Goal: Task Accomplishment & Management: Manage account settings

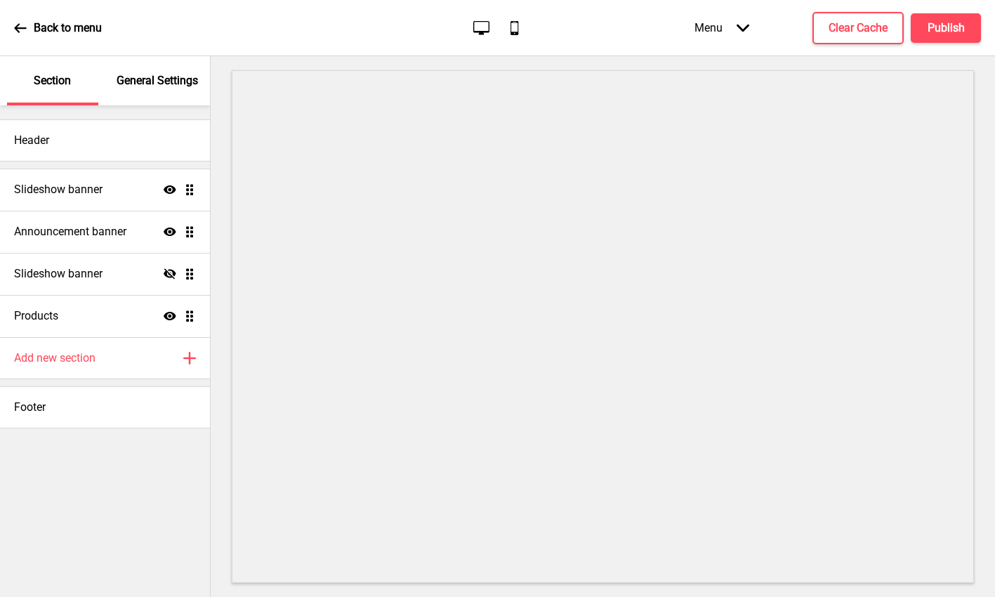
click at [169, 64] on div "General Settings" at bounding box center [157, 80] width 91 height 49
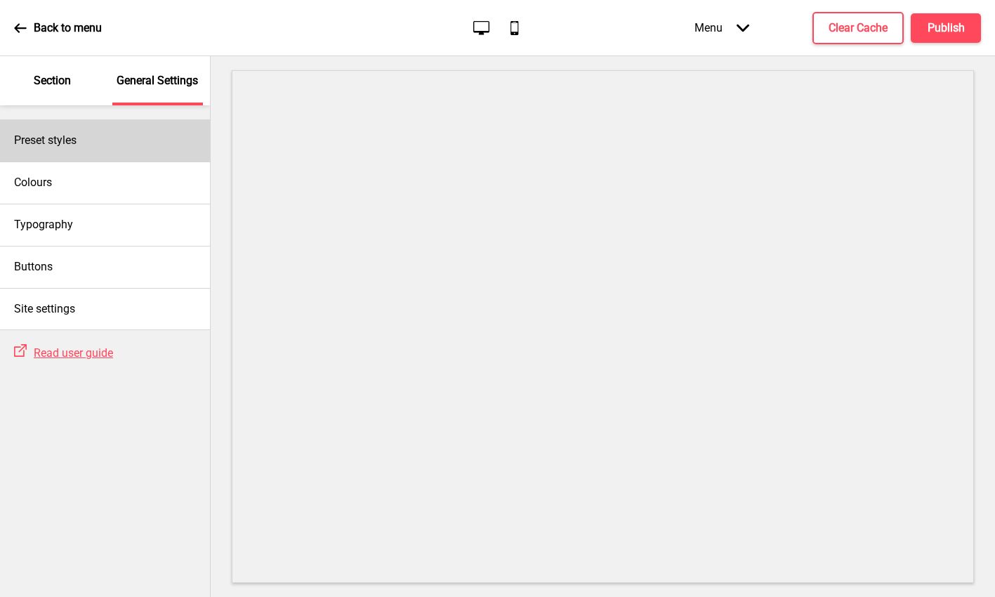
click at [119, 139] on div "Preset styles" at bounding box center [105, 140] width 210 height 42
select select "Custom"
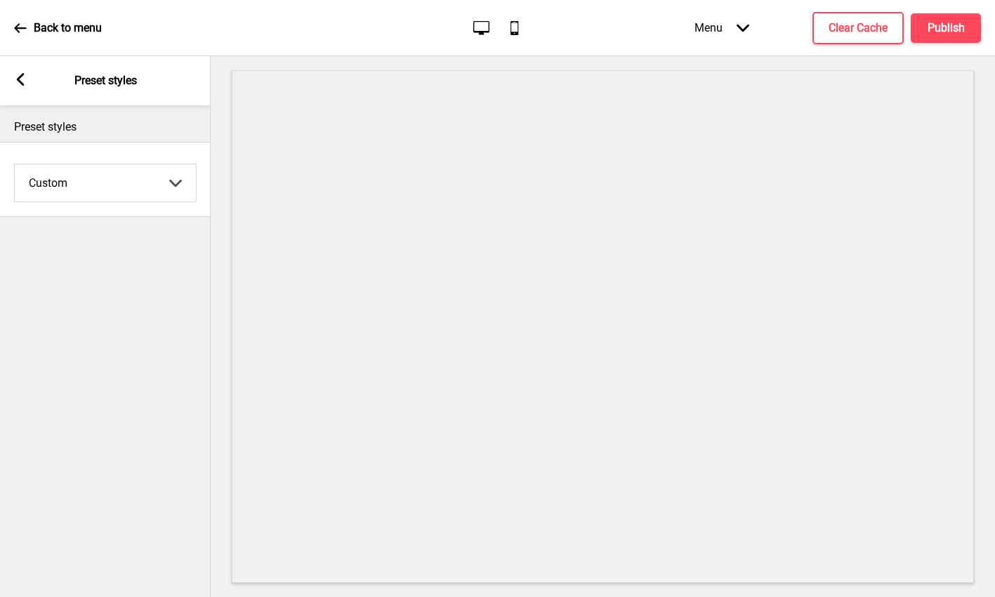
click at [19, 79] on icon at bounding box center [21, 79] width 8 height 13
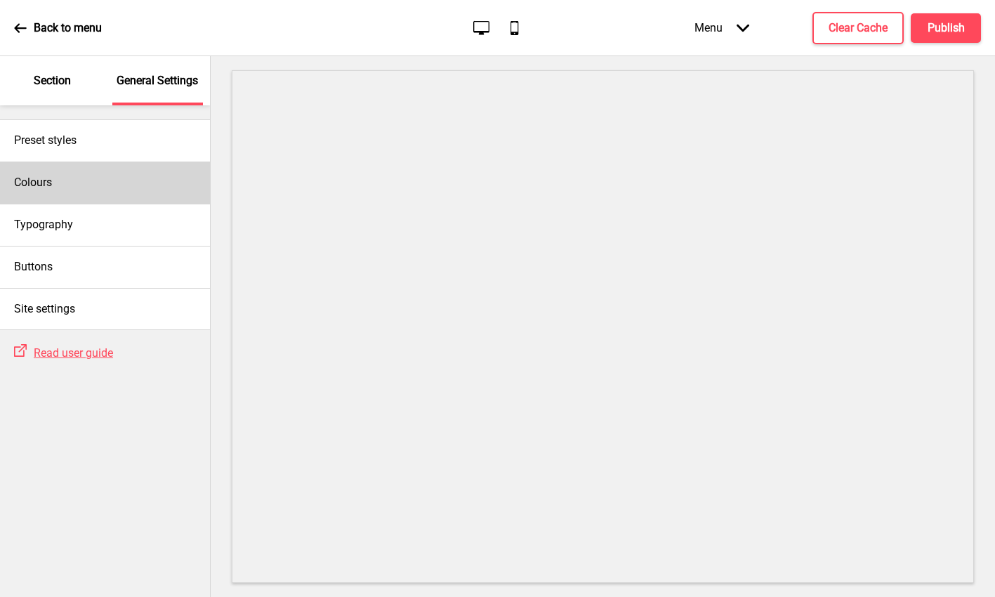
click at [35, 177] on h4 "Colours" at bounding box center [33, 182] width 38 height 15
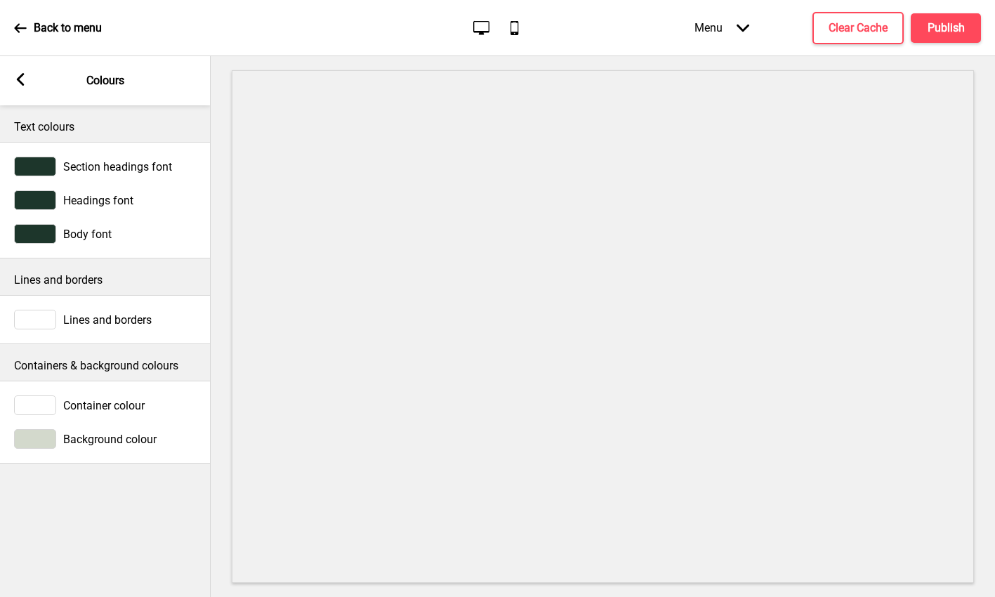
click at [22, 76] on rect at bounding box center [20, 79] width 13 height 13
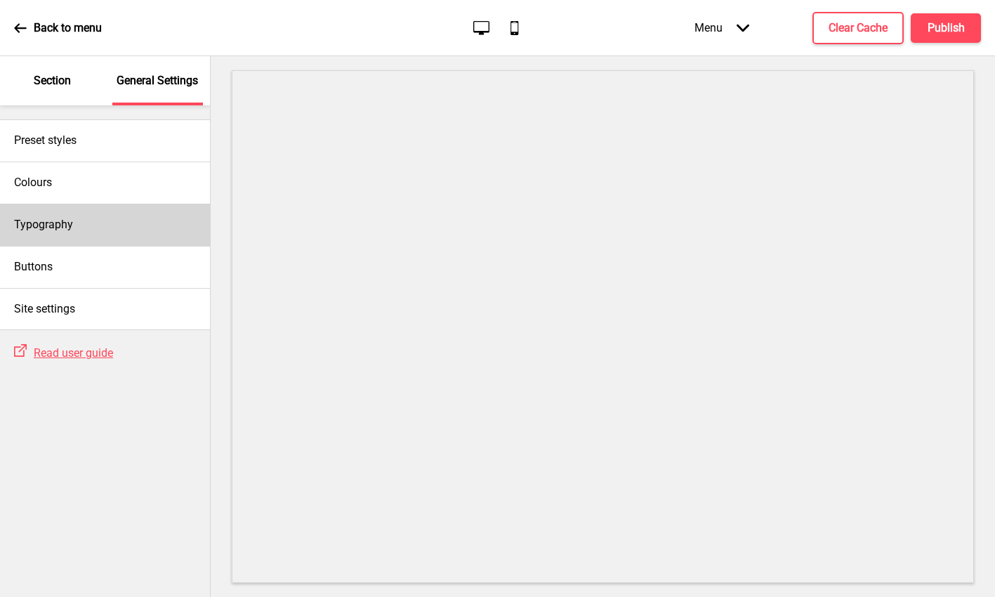
click at [103, 223] on div "Typography" at bounding box center [105, 225] width 210 height 42
select select "Roboto"
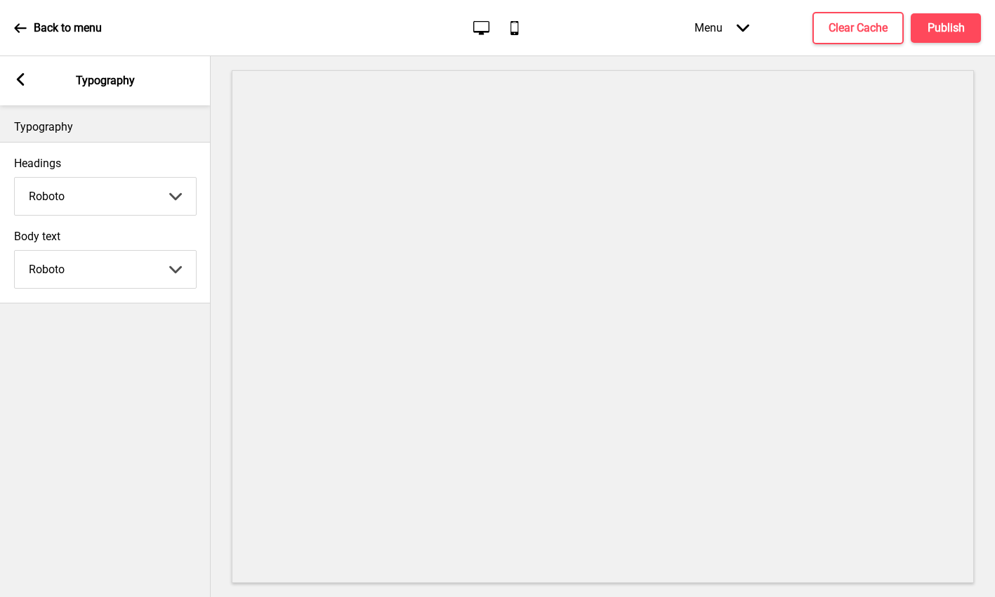
click at [18, 79] on icon at bounding box center [21, 79] width 8 height 13
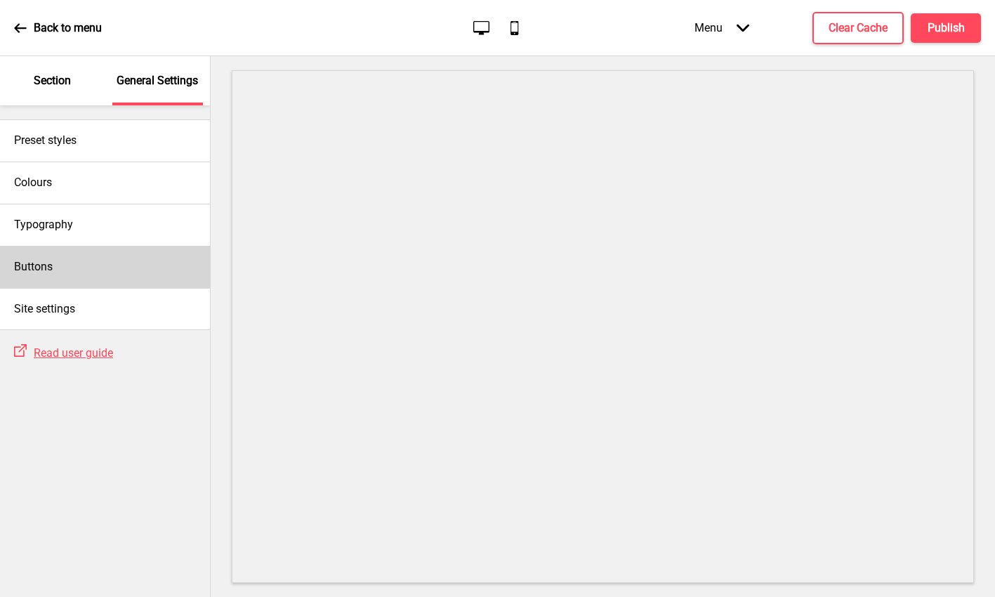
click at [127, 274] on div "Buttons" at bounding box center [105, 267] width 210 height 42
select select "square"
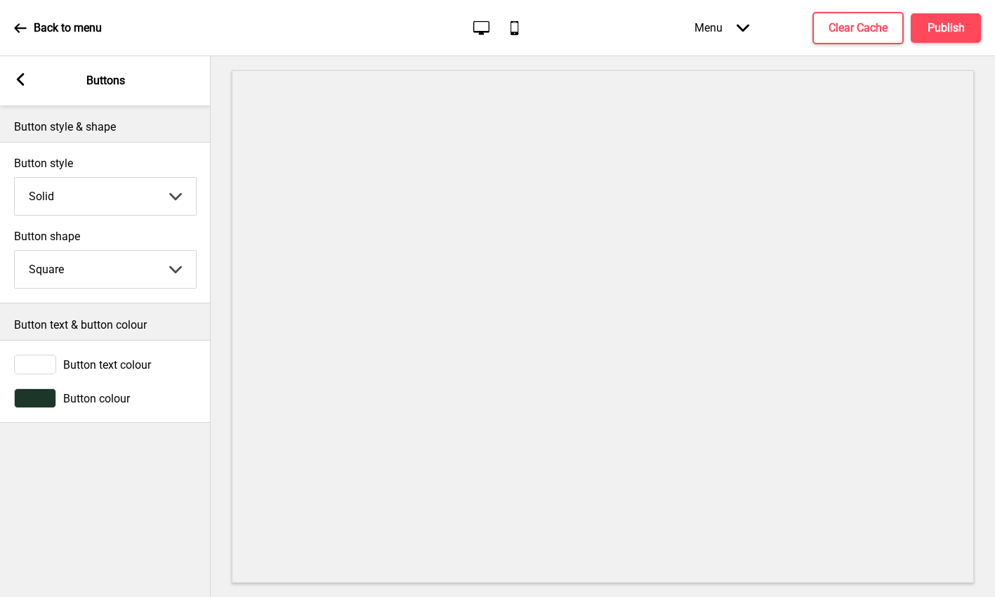
click at [18, 81] on icon at bounding box center [21, 79] width 8 height 13
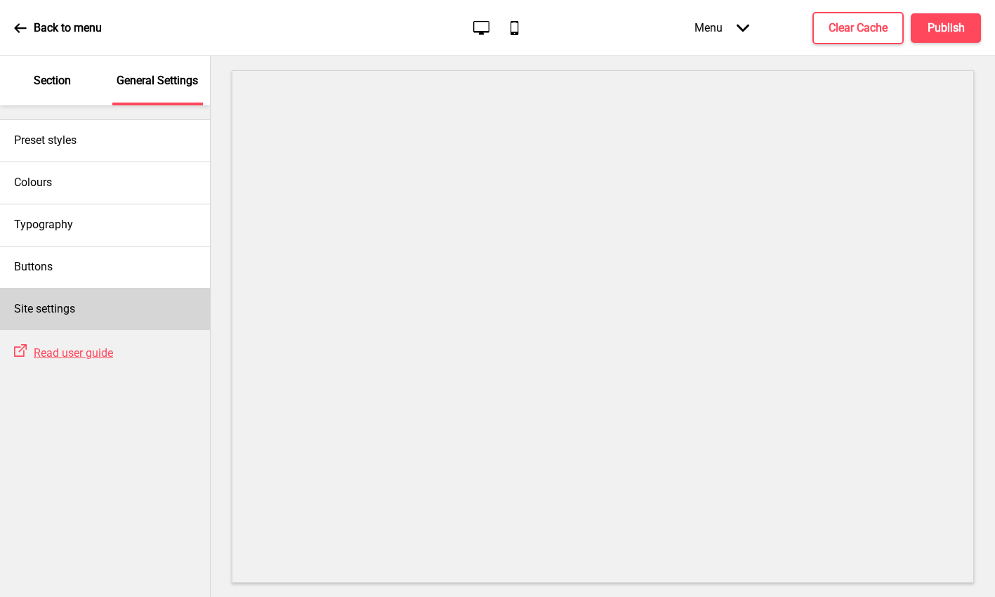
click at [60, 311] on h4 "Site settings" at bounding box center [44, 308] width 61 height 15
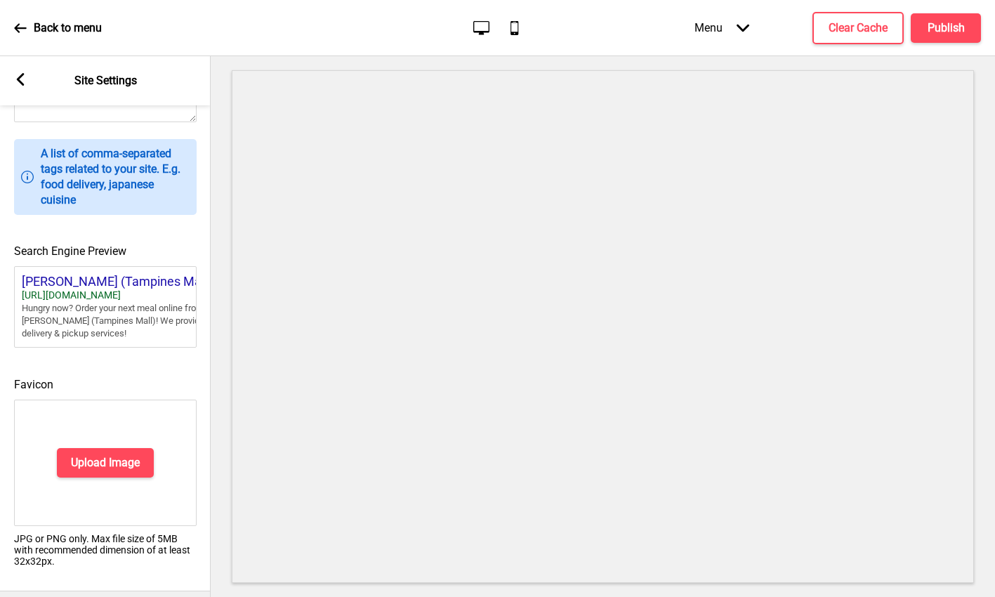
scroll to position [527, 0]
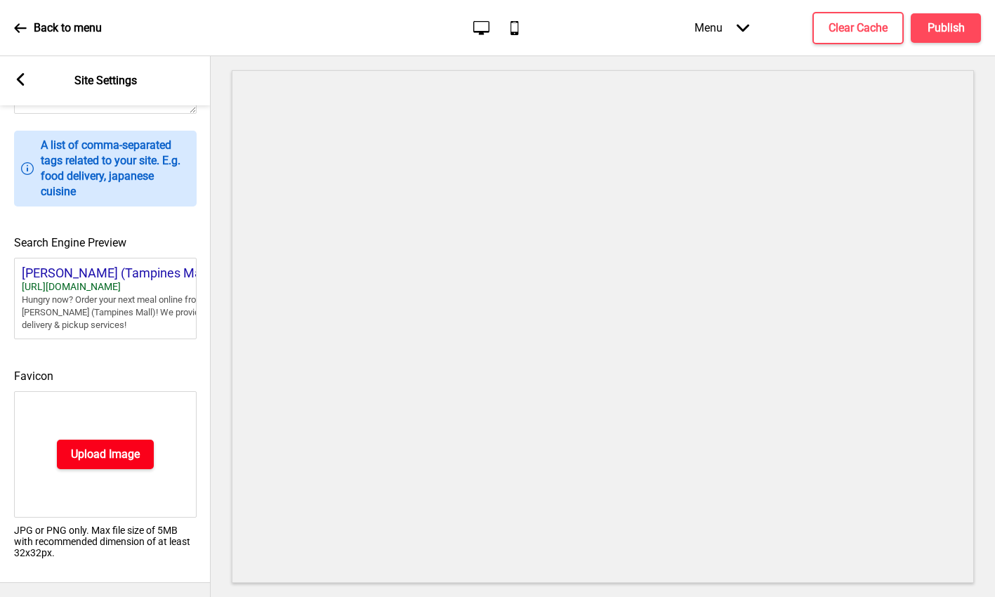
click at [110, 451] on h4 "Upload Image" at bounding box center [105, 454] width 69 height 15
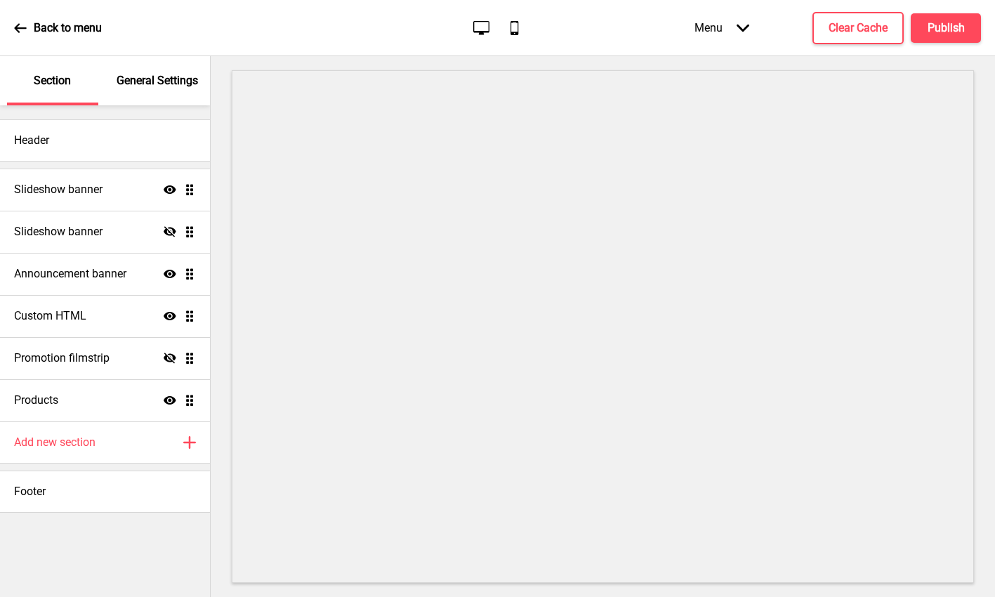
click at [151, 78] on p "General Settings" at bounding box center [157, 80] width 81 height 15
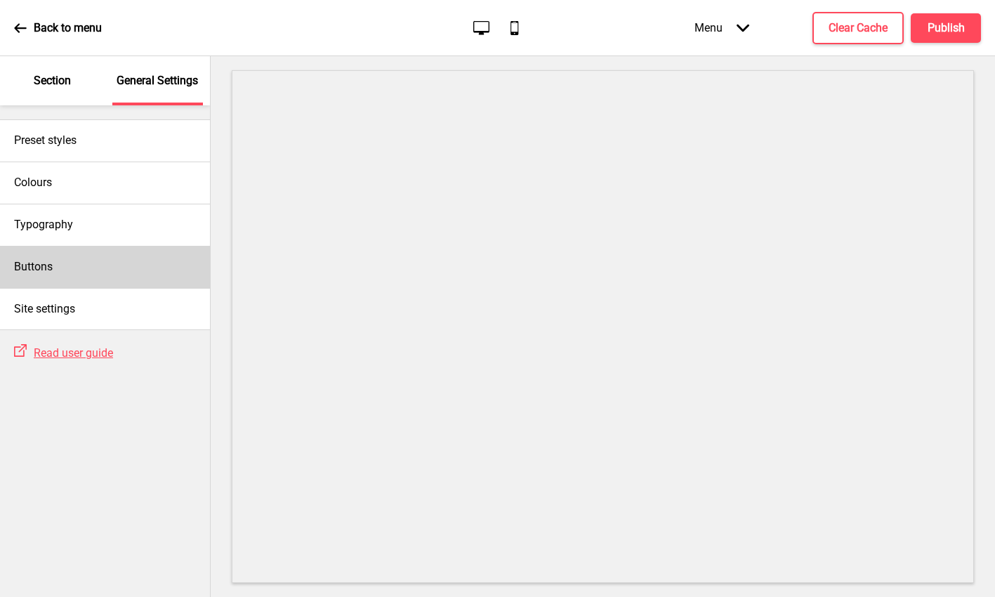
click at [65, 270] on div "Buttons" at bounding box center [105, 267] width 210 height 42
select select "pill"
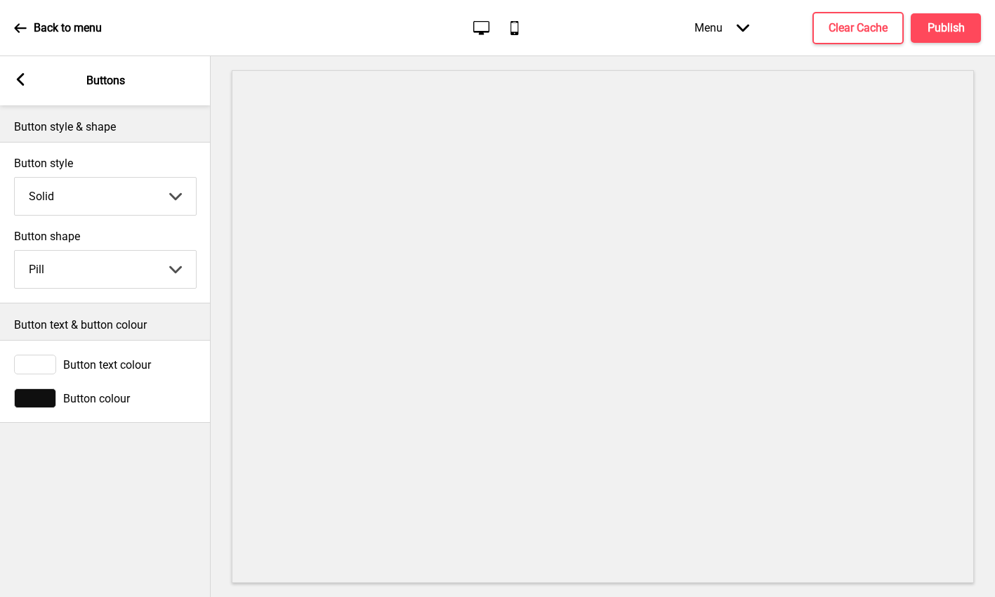
click at [22, 83] on icon at bounding box center [21, 79] width 8 height 13
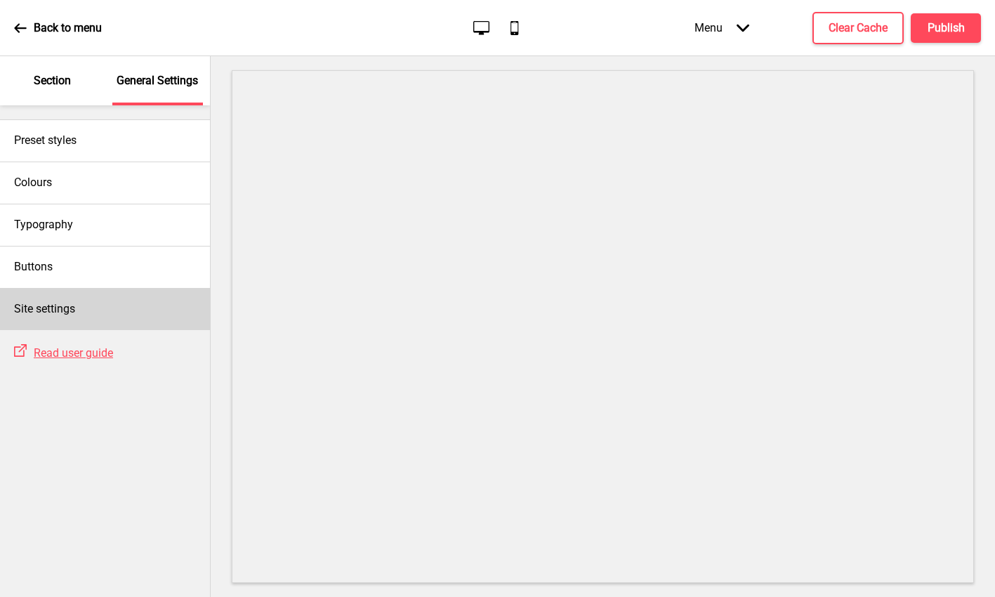
click at [69, 308] on h4 "Site settings" at bounding box center [44, 308] width 61 height 15
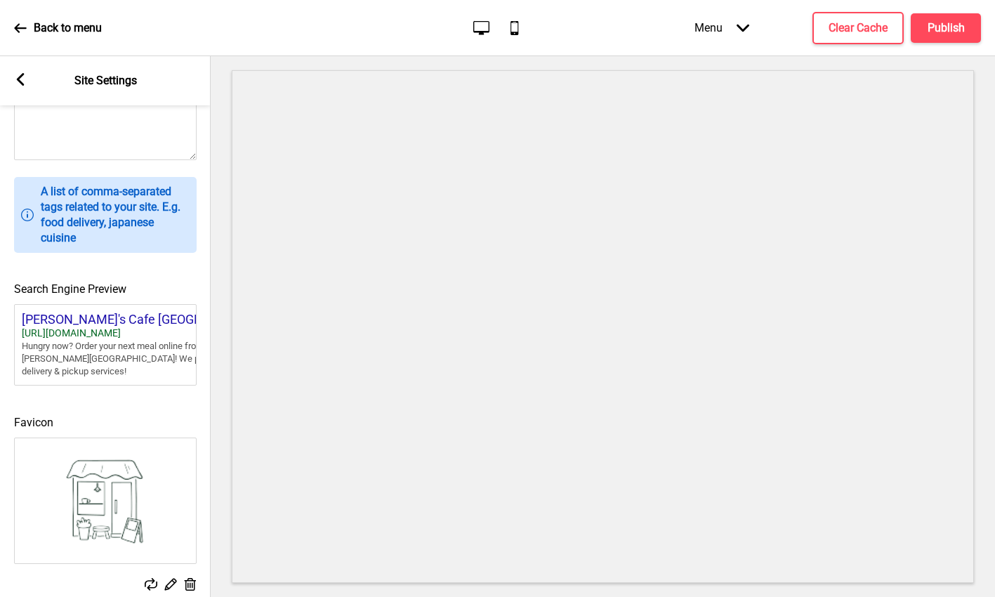
scroll to position [506, 0]
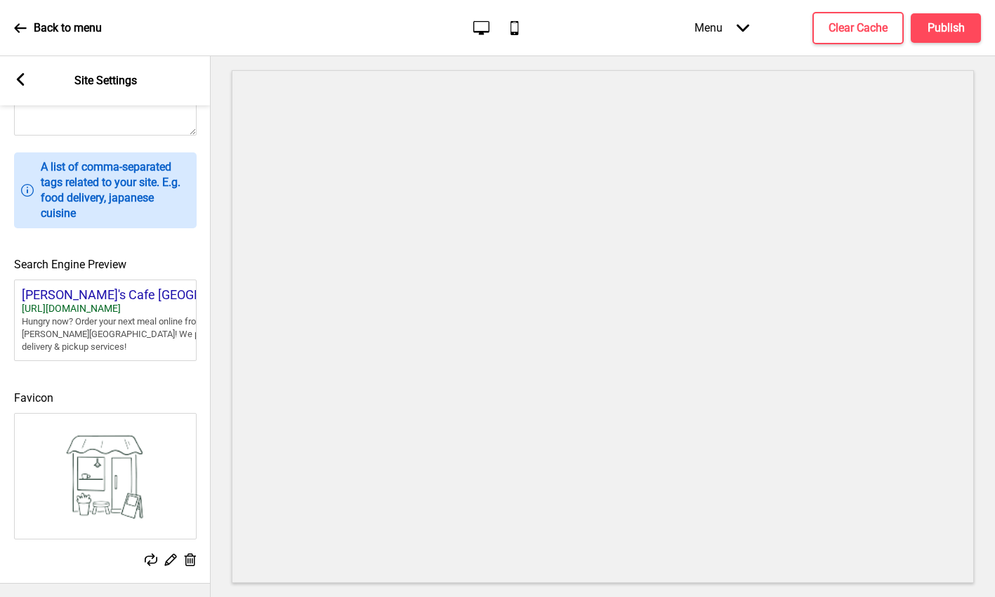
click at [171, 560] on rect at bounding box center [170, 559] width 15 height 15
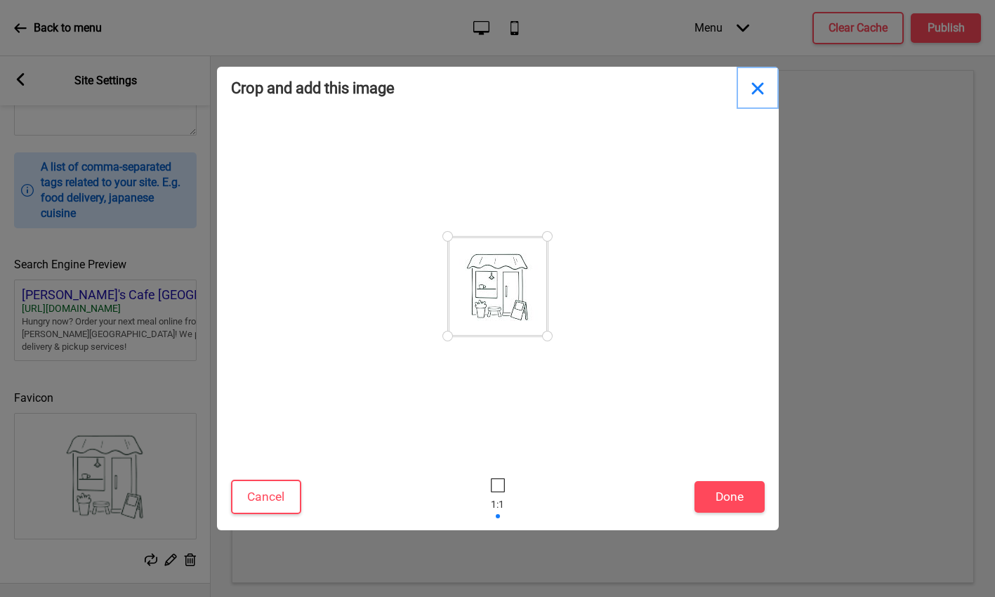
click at [758, 88] on button "Close" at bounding box center [758, 88] width 42 height 42
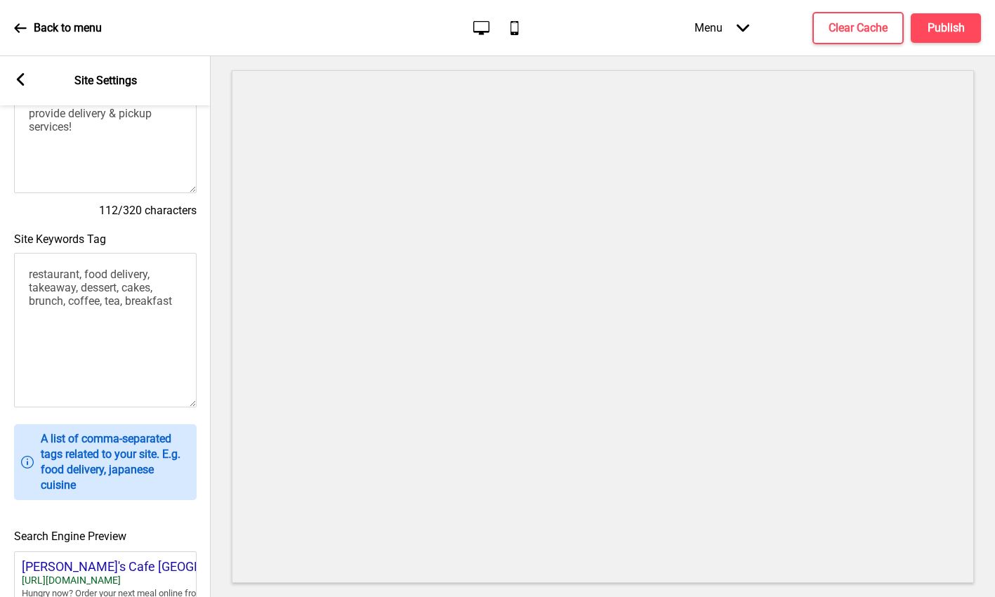
scroll to position [225, 0]
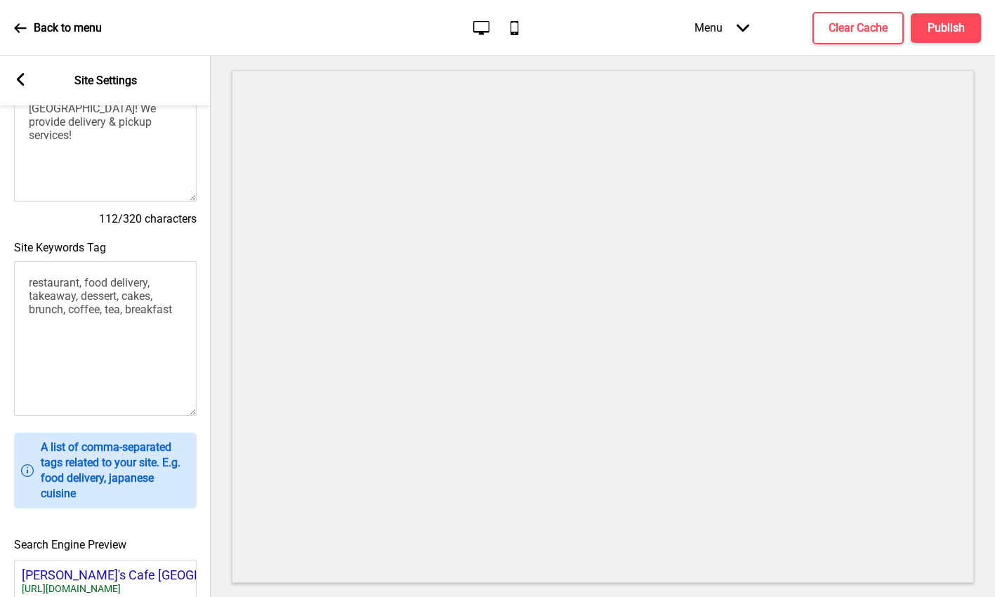
click at [114, 288] on textarea "restaurant, food delivery, takeaway, dessert, cakes, brunch, coffee, tea, break…" at bounding box center [105, 338] width 183 height 154
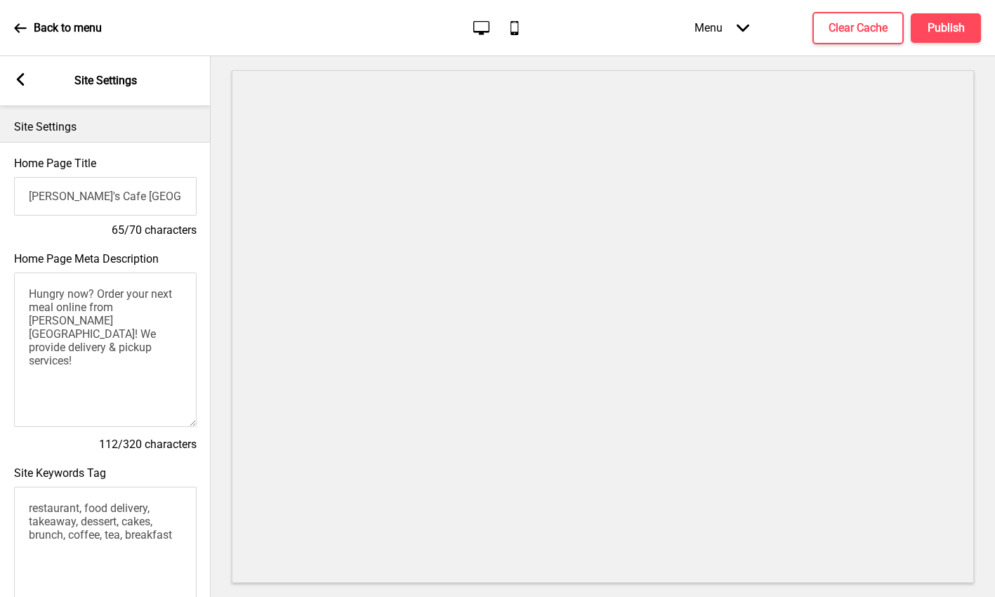
click at [22, 32] on icon at bounding box center [20, 28] width 13 height 13
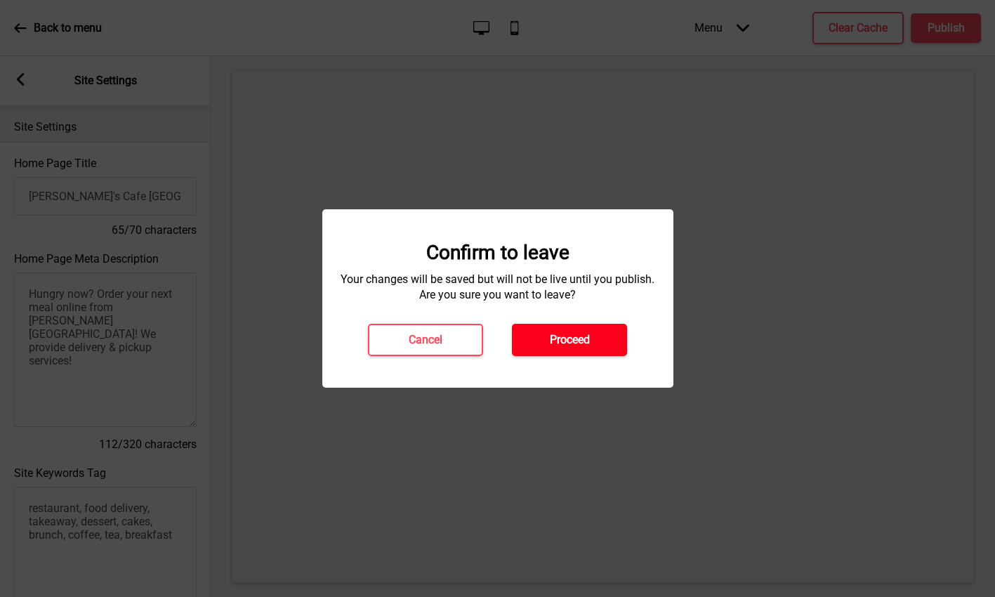
click at [576, 342] on h4 "Proceed" at bounding box center [570, 339] width 40 height 15
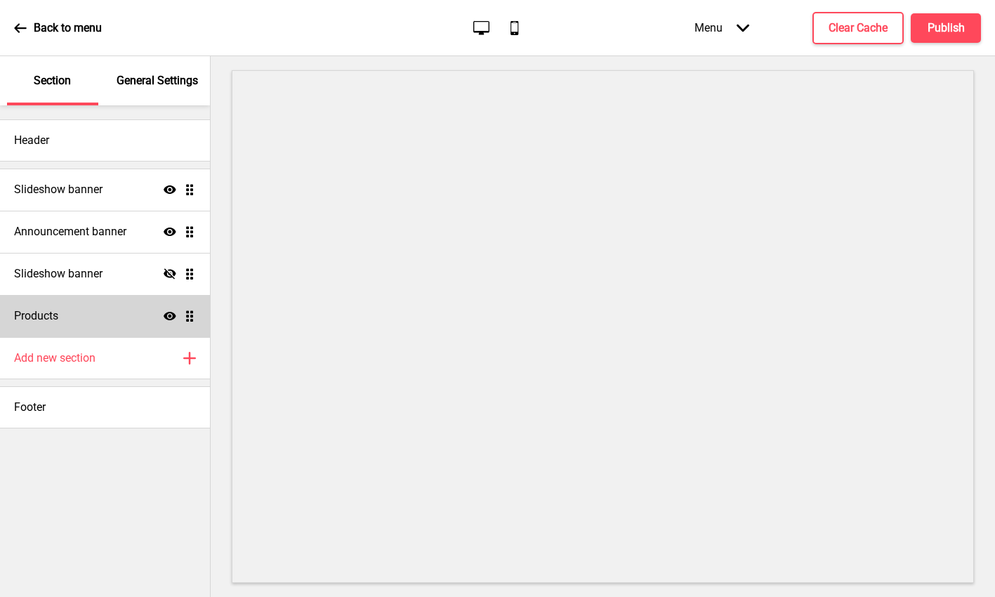
click at [70, 315] on div "Products Show Drag" at bounding box center [105, 316] width 210 height 42
select select "side"
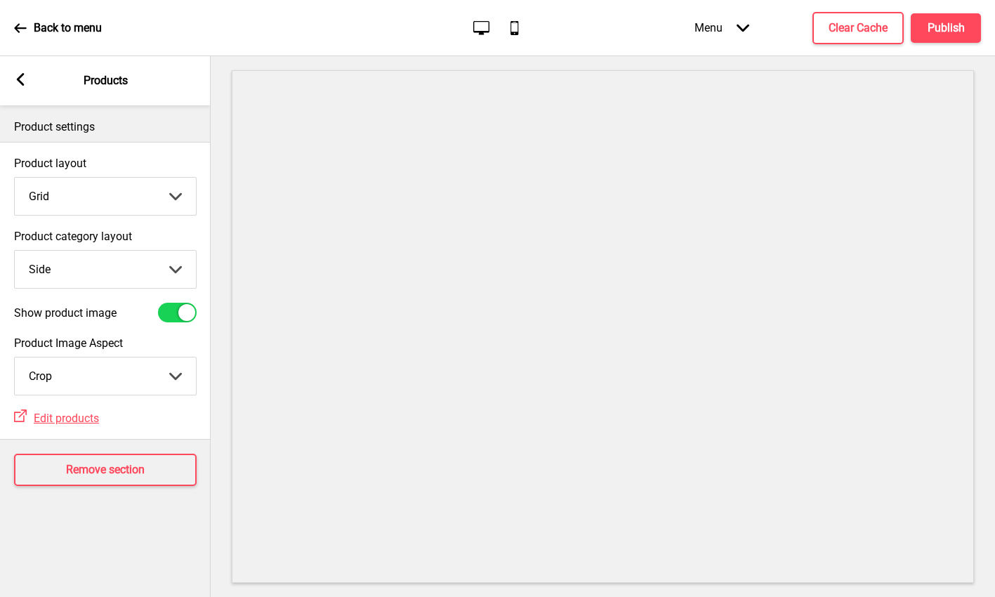
click at [22, 78] on rect at bounding box center [20, 79] width 13 height 13
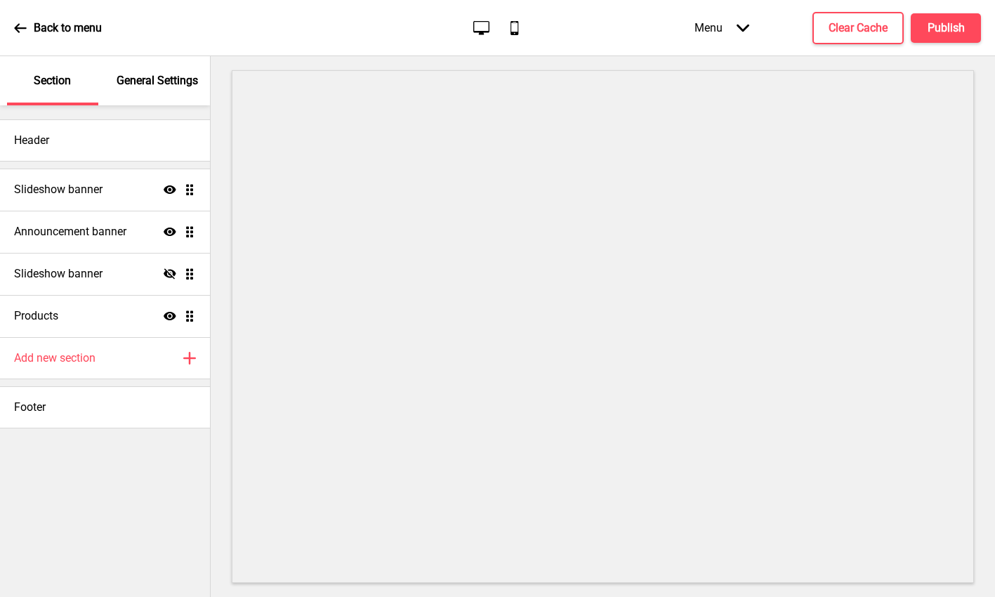
click at [182, 82] on p "General Settings" at bounding box center [157, 80] width 81 height 15
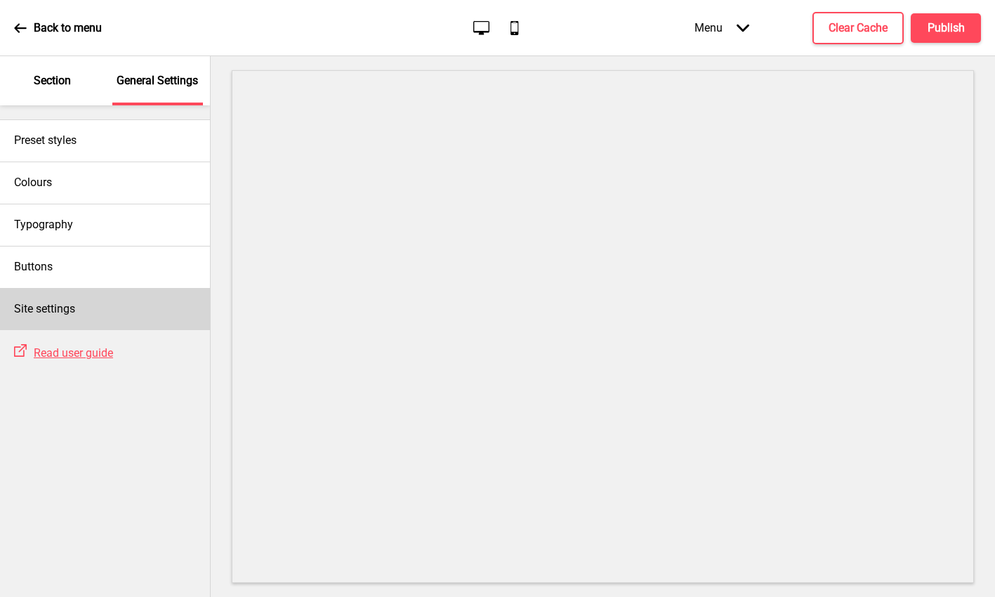
click at [49, 322] on div "Site settings" at bounding box center [105, 309] width 210 height 42
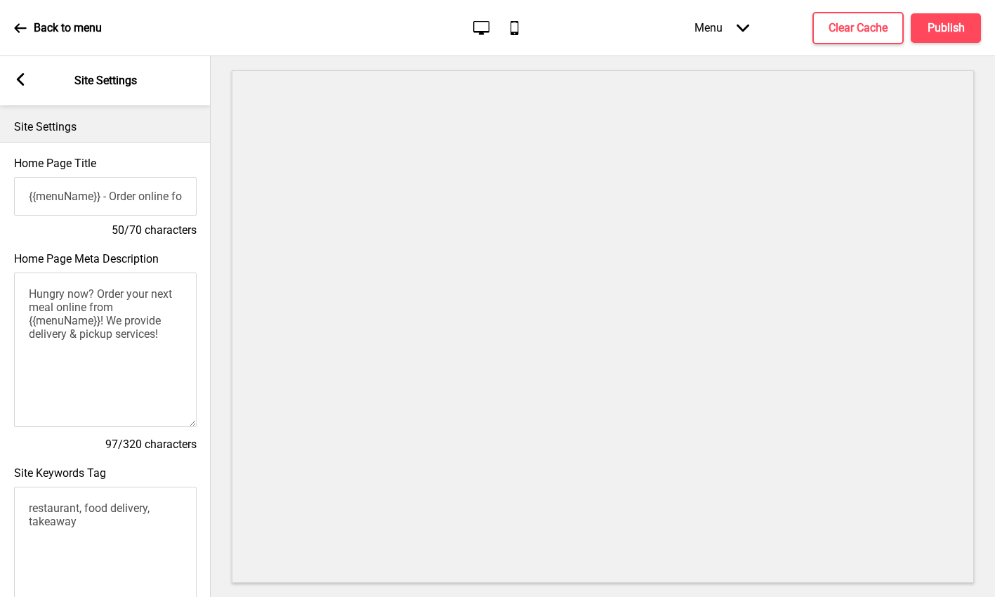
click at [80, 510] on textarea "restaurant, food delivery, takeaway" at bounding box center [105, 564] width 183 height 154
paste textarea ", dessert, cakes, brunch, coffee, tea, breakfast"
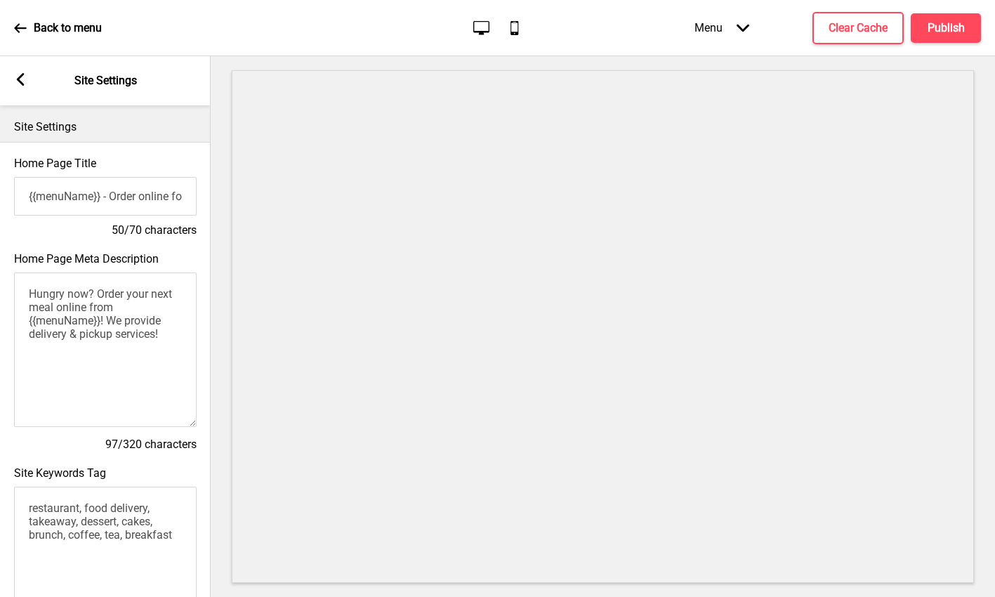
type textarea "restaurant, food delivery, takeaway, dessert, cakes, brunch, coffee, tea, break…"
click at [104, 323] on textarea "Hungry now? Order your next meal online from {{menuName}}! We provide delivery …" at bounding box center [105, 349] width 183 height 154
click at [93, 321] on textarea "Hungry now? Order your next meal online from {{menuName}}! We provide delivery …" at bounding box center [105, 349] width 183 height 154
drag, startPoint x: 103, startPoint y: 323, endPoint x: 27, endPoint y: 327, distance: 76.7
click at [27, 327] on textarea "Hungry now? Order your next meal online from {{menuName}}! We provide delivery …" at bounding box center [105, 349] width 183 height 154
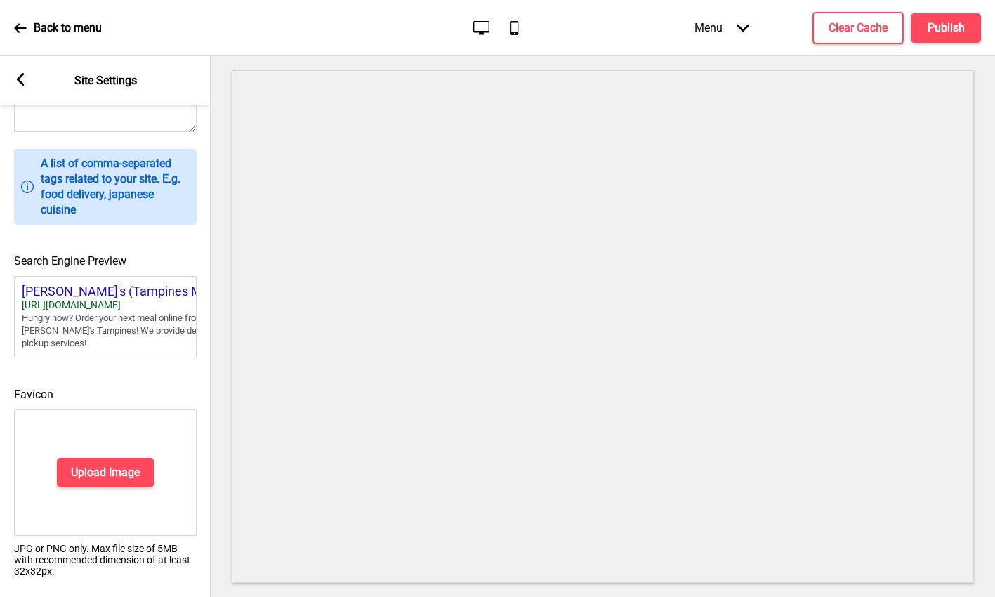
scroll to position [527, 0]
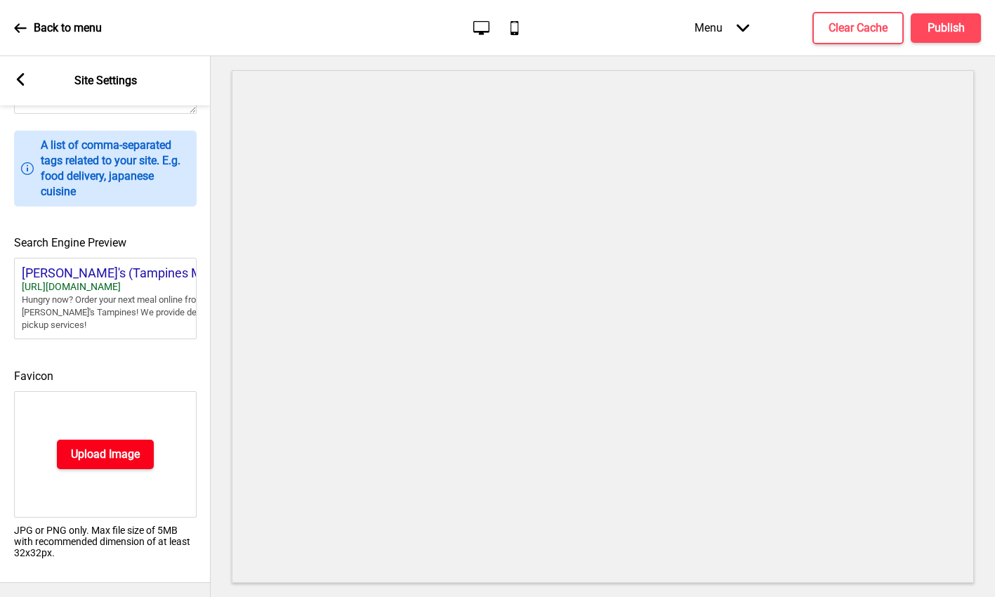
type textarea "Hungry now? Order your next meal online from Lola's Tampines! We provide delive…"
click at [90, 449] on h4 "Upload Image" at bounding box center [105, 454] width 69 height 15
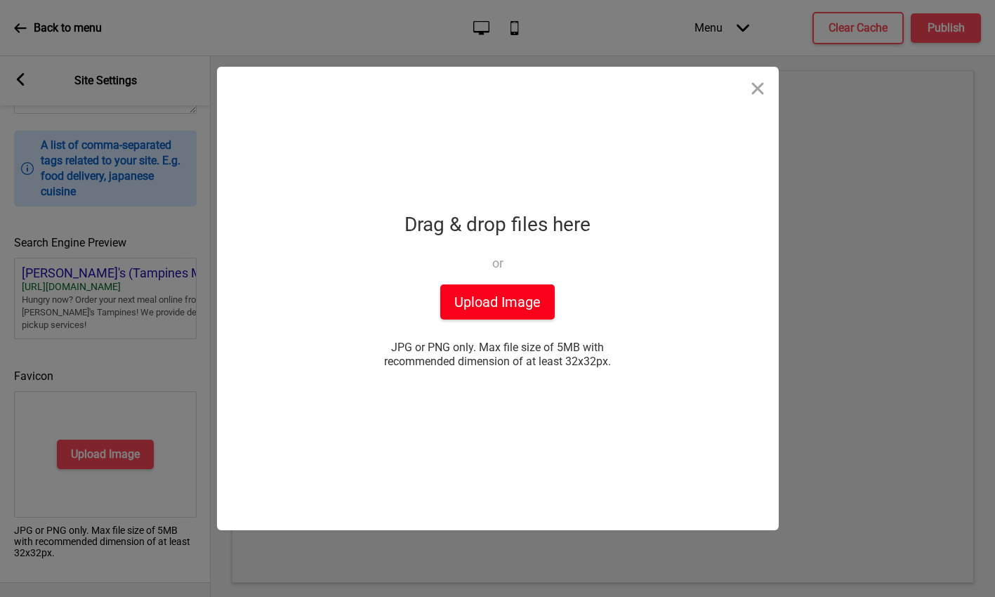
click at [466, 296] on button "Upload Image" at bounding box center [497, 301] width 114 height 35
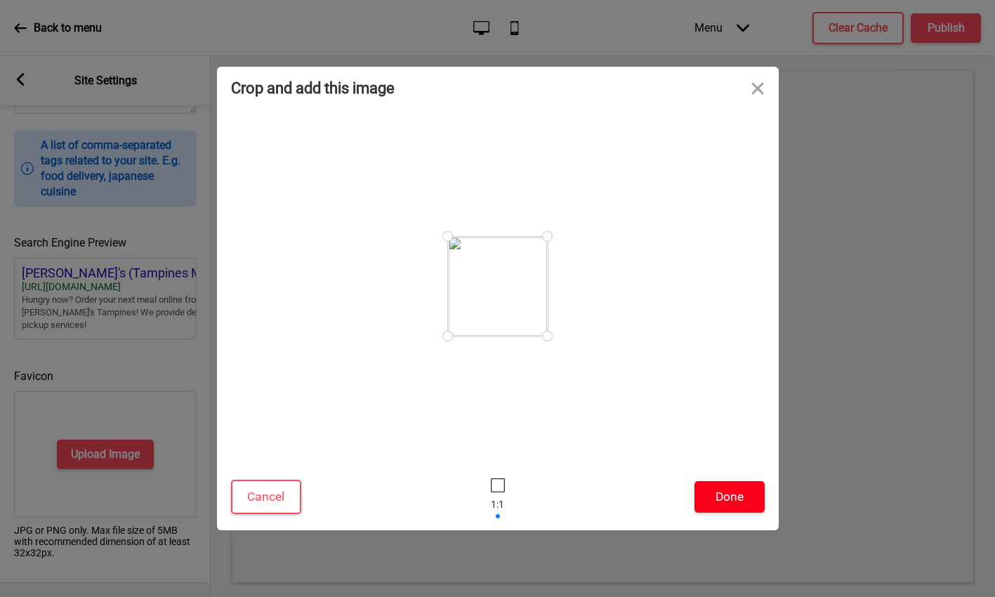
click at [713, 498] on button "Done" at bounding box center [730, 497] width 70 height 32
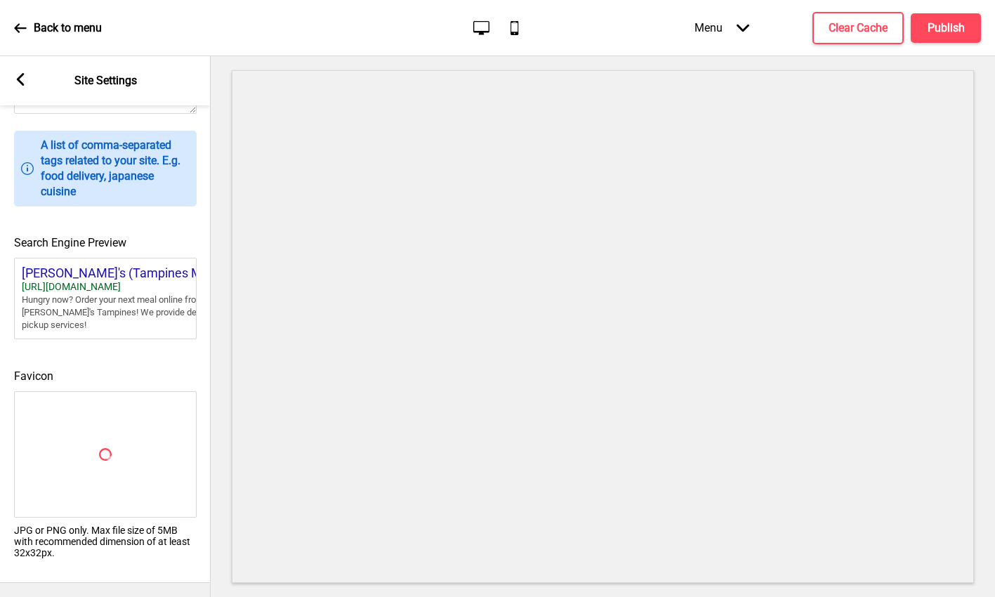
scroll to position [506, 0]
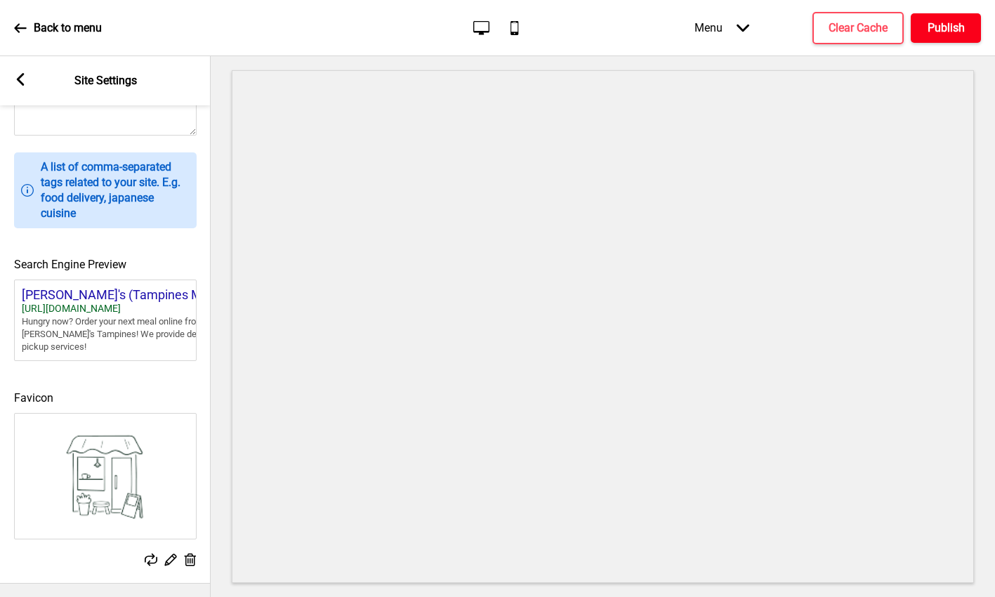
click at [954, 32] on h4 "Publish" at bounding box center [946, 27] width 37 height 15
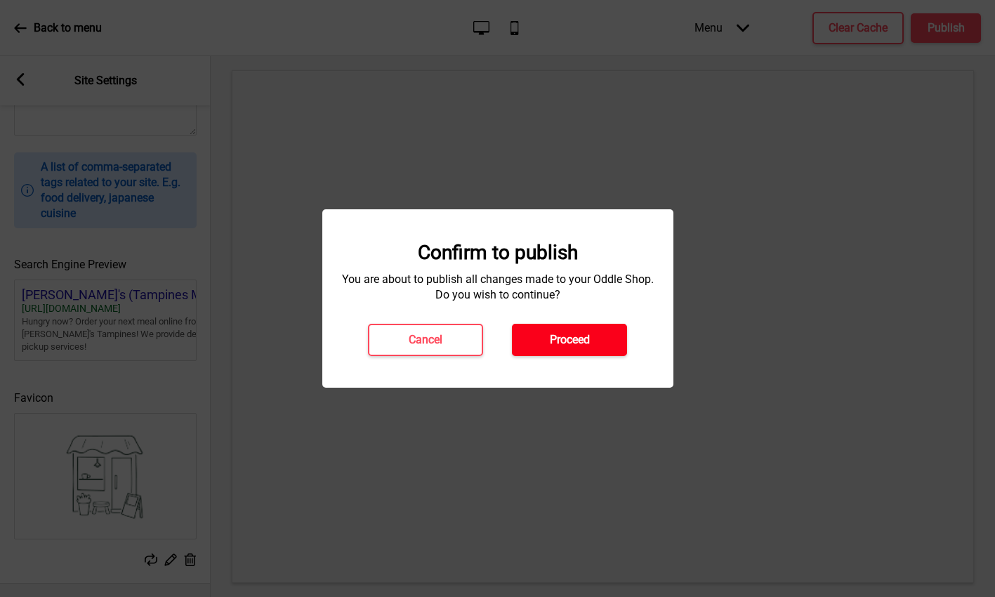
click at [556, 329] on button "Proceed" at bounding box center [569, 340] width 115 height 32
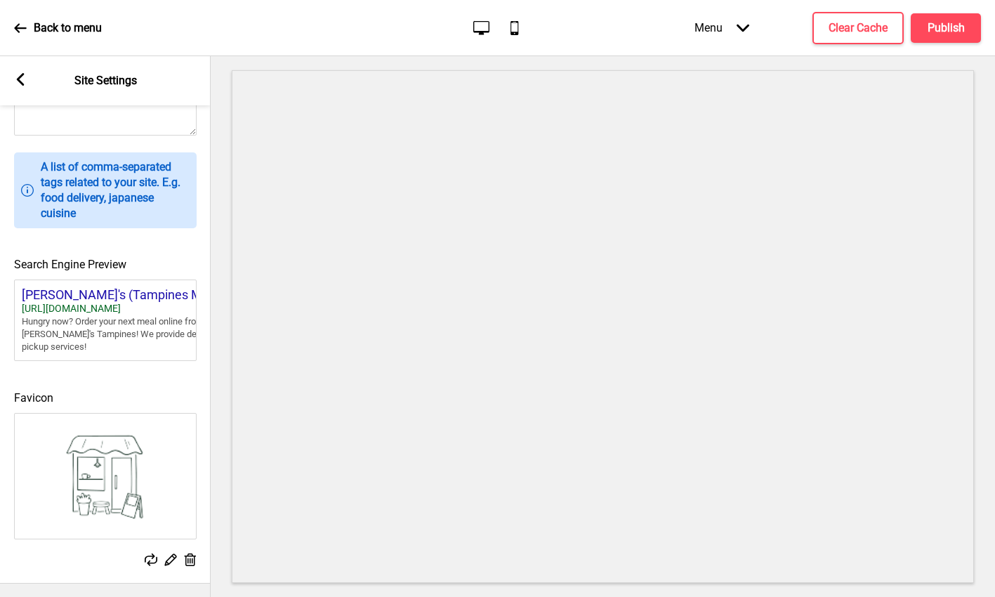
click at [23, 86] on div "Arrow left" at bounding box center [20, 80] width 13 height 15
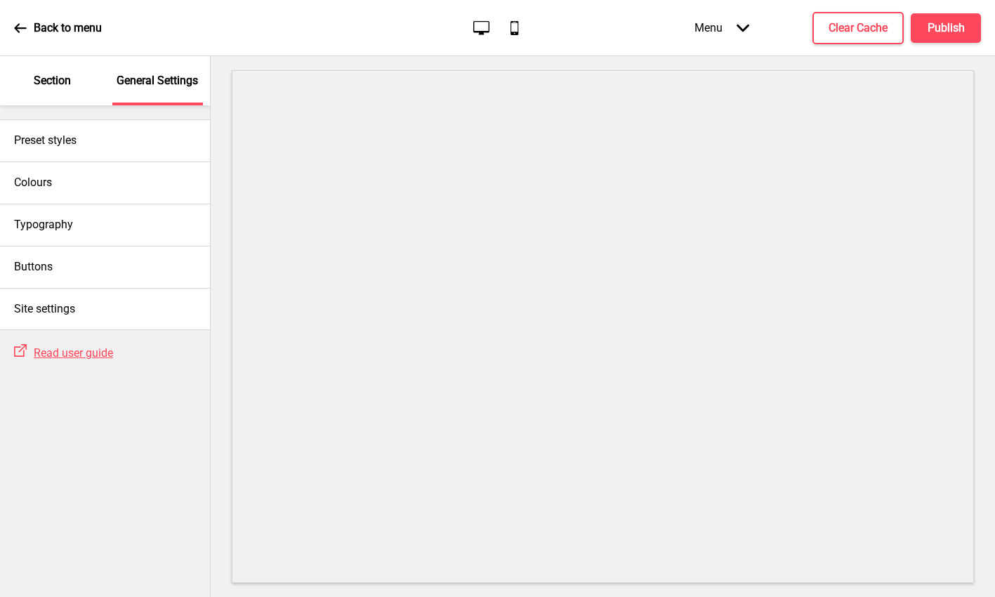
click at [55, 97] on div "Section" at bounding box center [52, 80] width 91 height 49
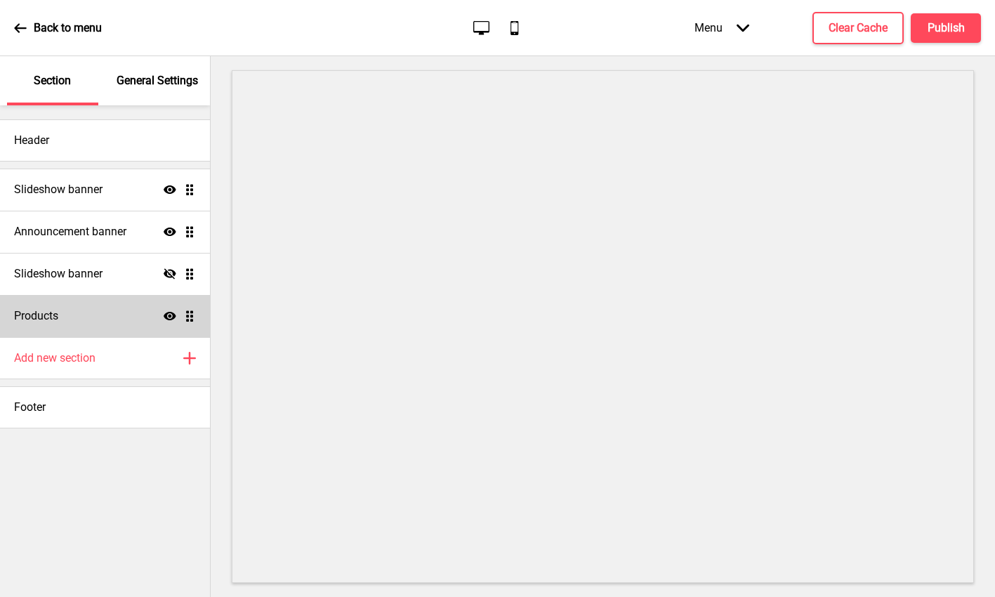
click at [61, 317] on div "Products Show Drag" at bounding box center [105, 316] width 210 height 42
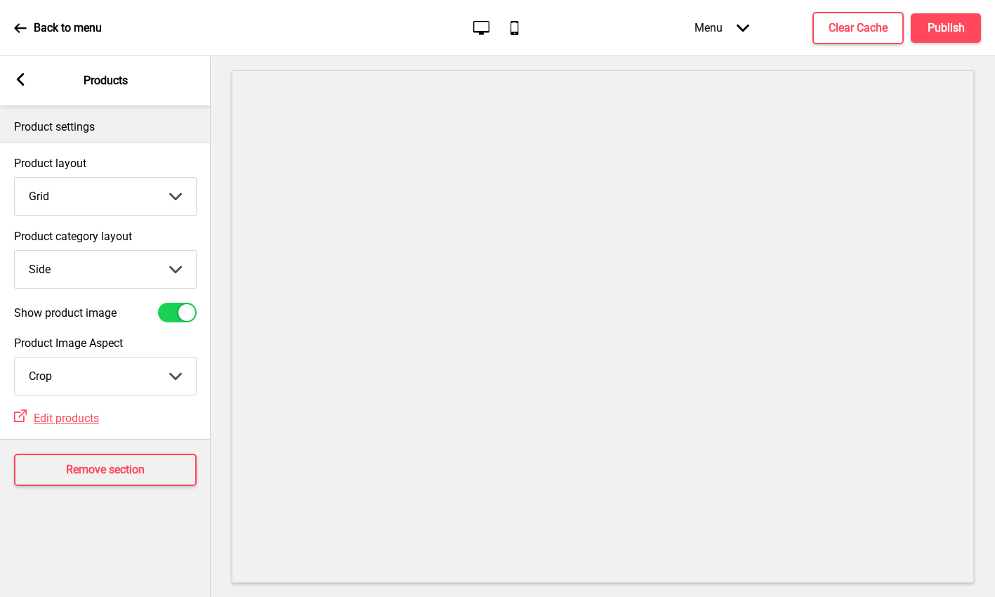
click at [70, 273] on select "Top Side" at bounding box center [105, 269] width 181 height 37
select select "top"
click at [15, 251] on select "Top Side" at bounding box center [105, 269] width 181 height 37
click at [72, 384] on select "Crop Natural" at bounding box center [105, 375] width 181 height 37
click at [15, 357] on select "Crop Natural" at bounding box center [105, 375] width 181 height 37
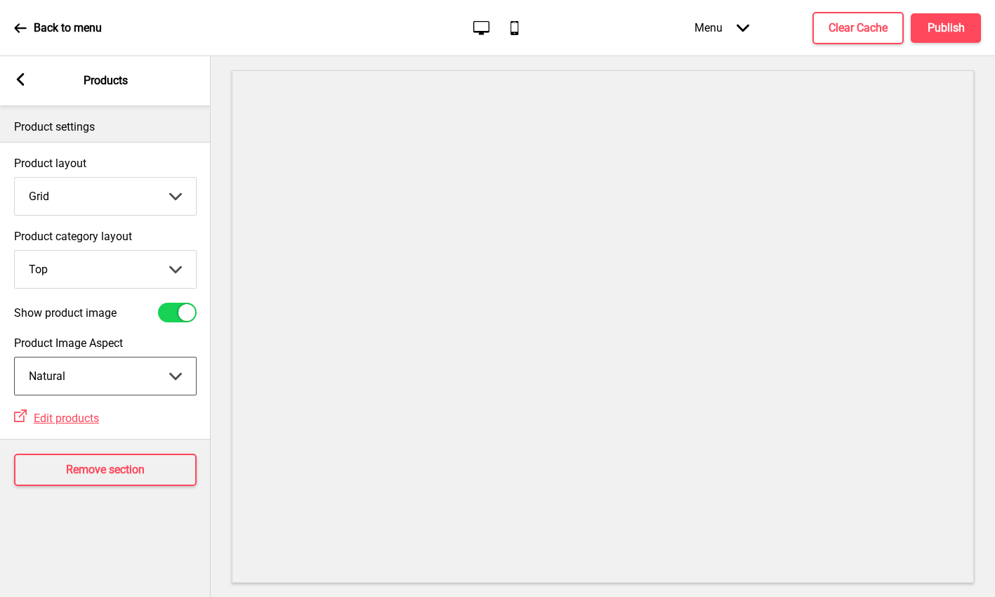
click at [79, 371] on select "Crop Natural" at bounding box center [105, 375] width 181 height 37
select select "cover"
click at [15, 357] on select "Crop Natural" at bounding box center [105, 375] width 181 height 37
click at [100, 273] on select "Top Side" at bounding box center [105, 269] width 181 height 37
click at [15, 251] on select "Top Side" at bounding box center [105, 269] width 181 height 37
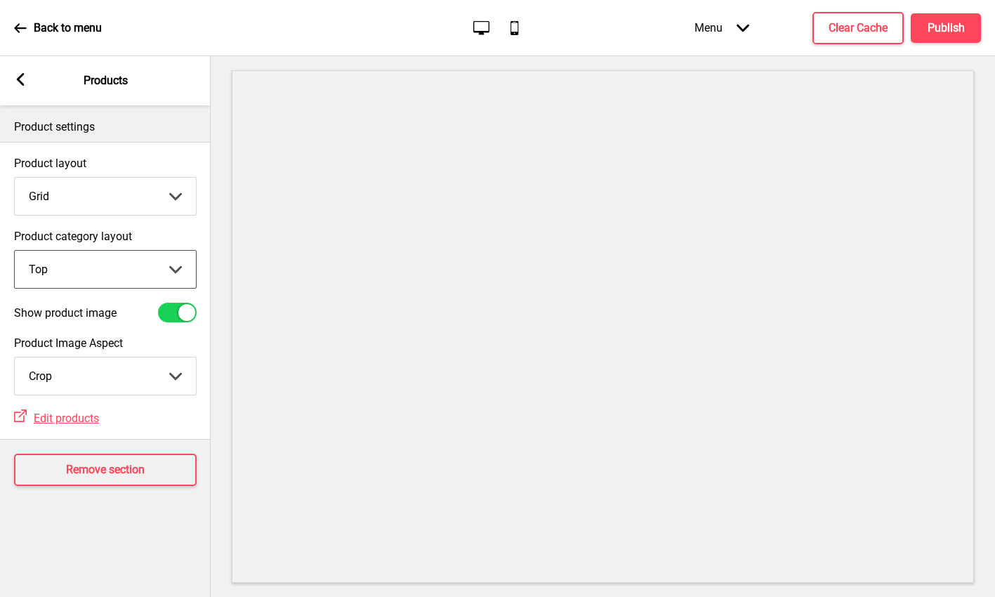
click at [132, 192] on select "Grid List" at bounding box center [105, 196] width 181 height 37
select select "list"
click at [15, 178] on select "Grid List" at bounding box center [105, 196] width 181 height 37
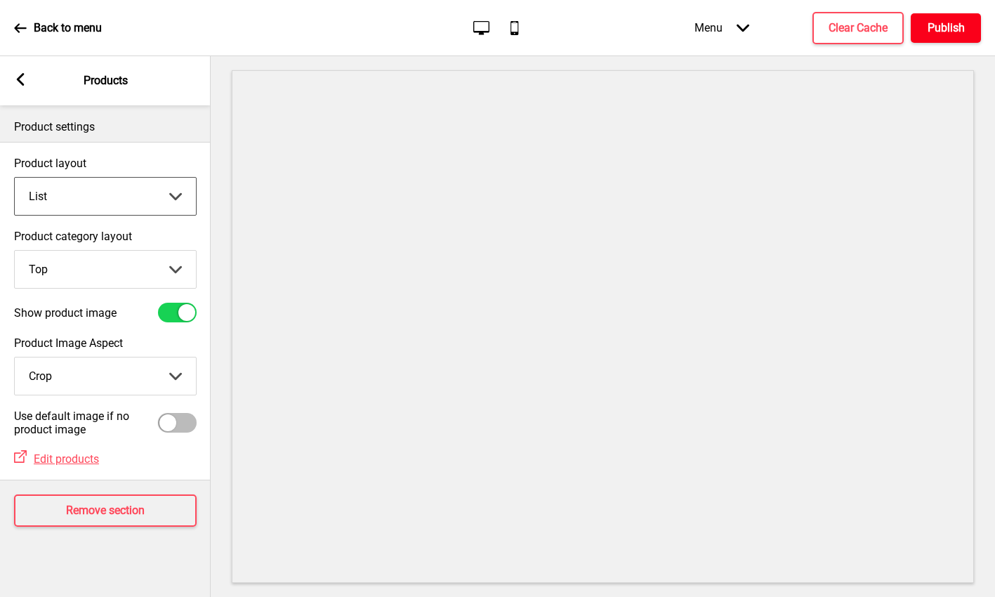
click at [940, 31] on h4 "Publish" at bounding box center [946, 27] width 37 height 15
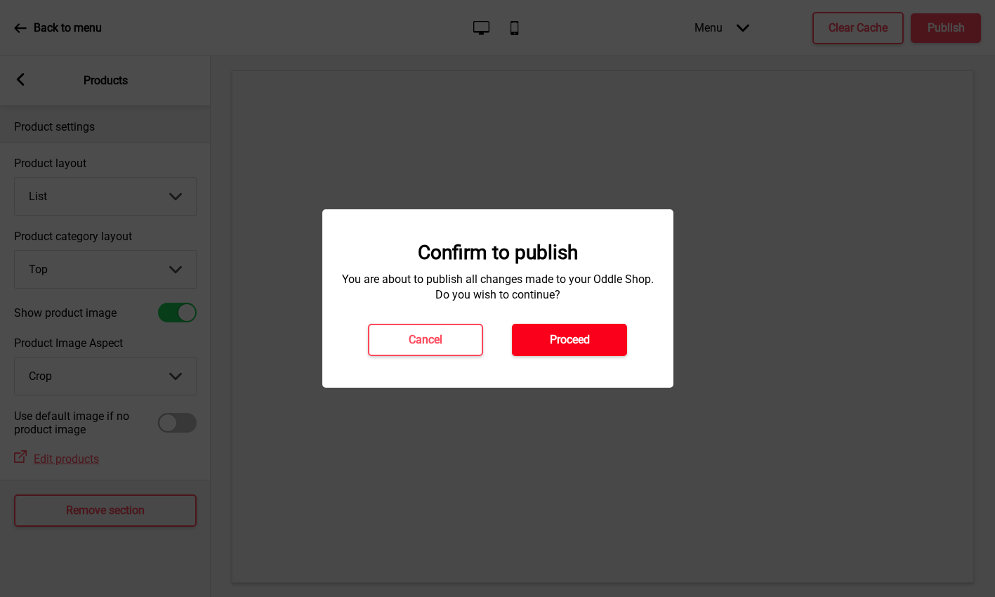
click at [574, 327] on button "Proceed" at bounding box center [569, 340] width 115 height 32
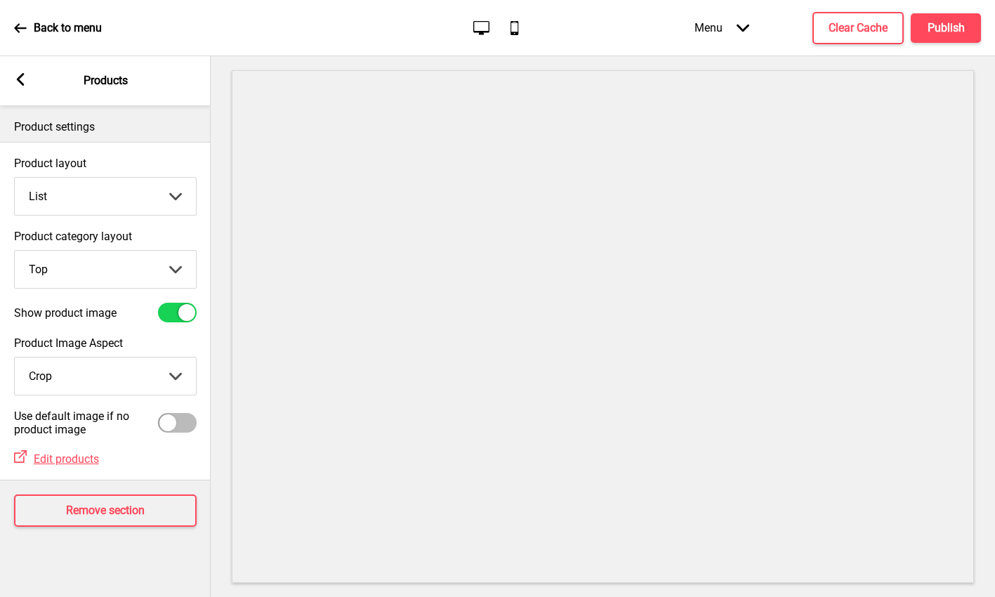
click at [30, 30] on div "Back to menu" at bounding box center [58, 28] width 88 height 38
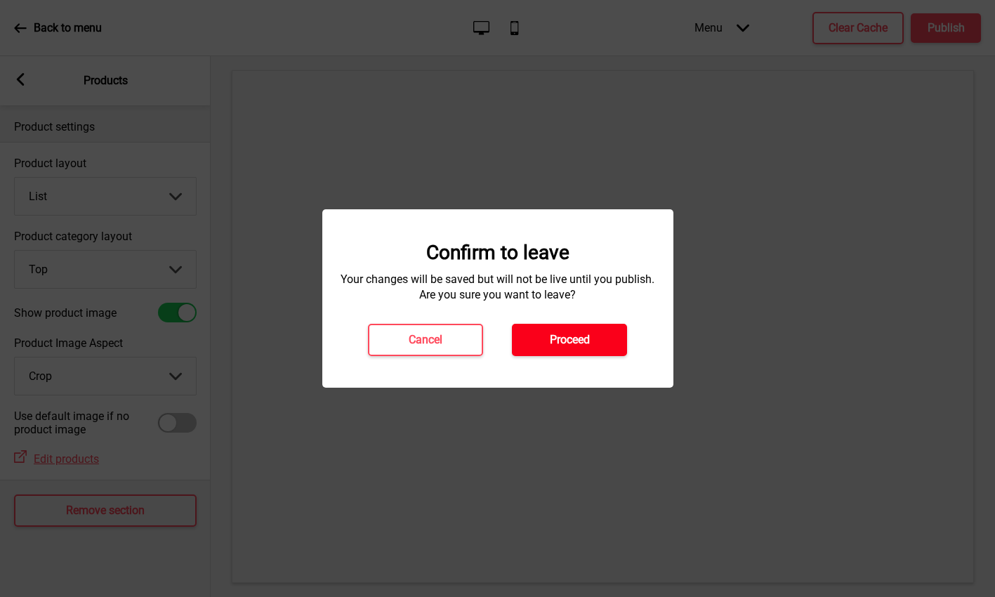
click at [594, 346] on button "Proceed" at bounding box center [569, 340] width 115 height 32
